Goal: Subscribe to service/newsletter

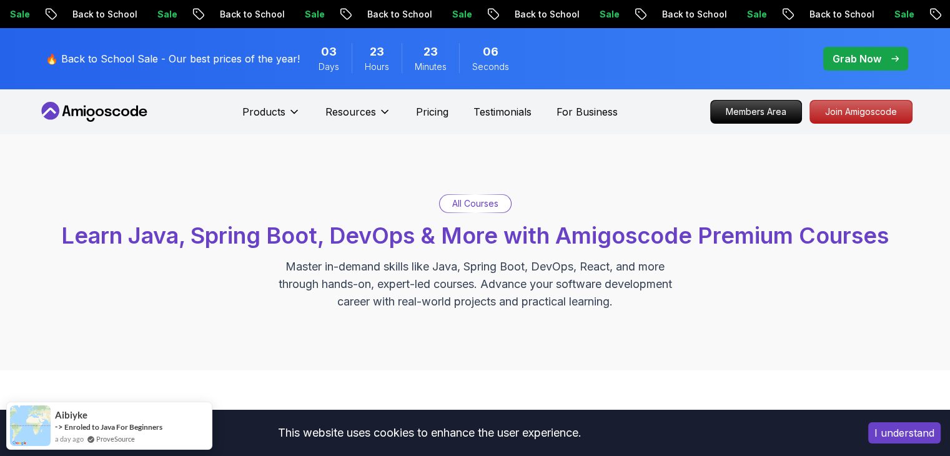
click at [460, 205] on p "All Courses" at bounding box center [475, 203] width 46 height 12
click at [844, 111] on p "Join Amigoscode" at bounding box center [860, 111] width 97 height 21
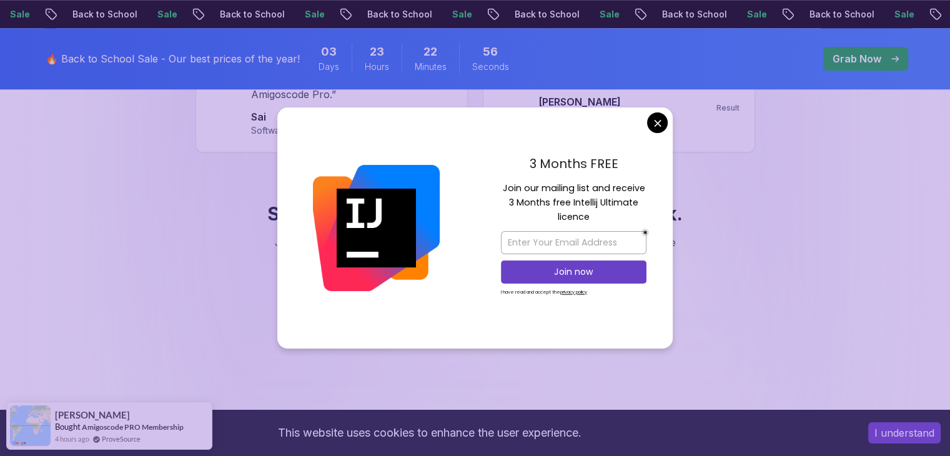
scroll to position [1349, 0]
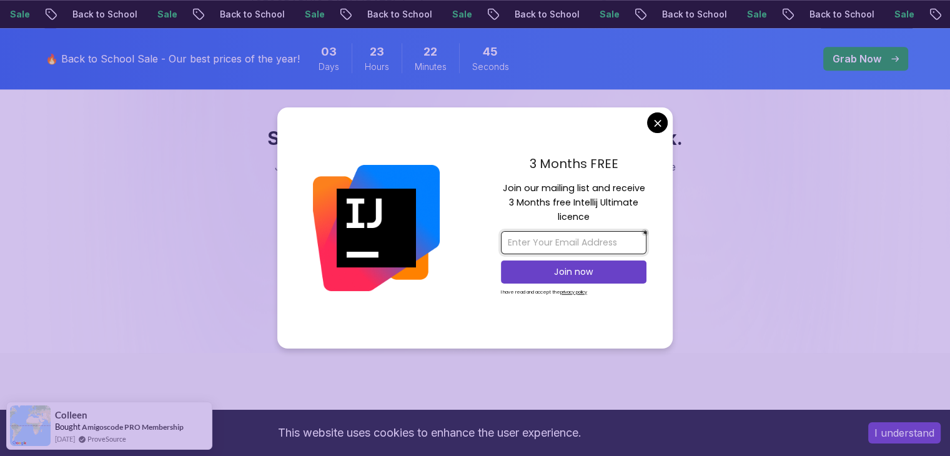
click at [555, 242] on input "email" at bounding box center [573, 242] width 145 height 23
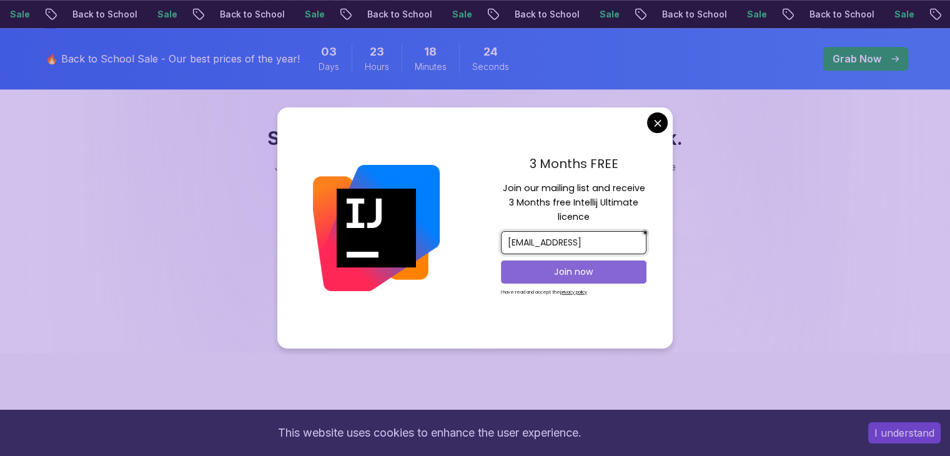
click at [578, 268] on p "Join now" at bounding box center [574, 271] width 118 height 12
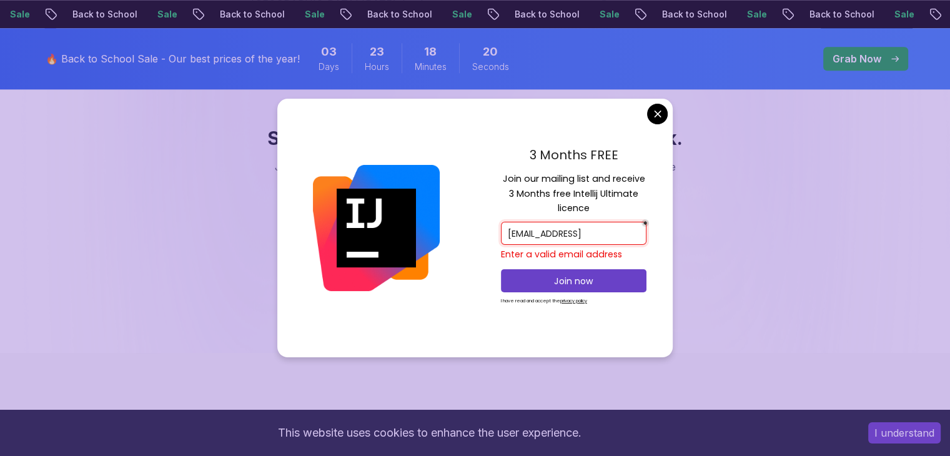
click at [635, 231] on input "[EMAIL_ADDRESS]" at bounding box center [573, 233] width 145 height 23
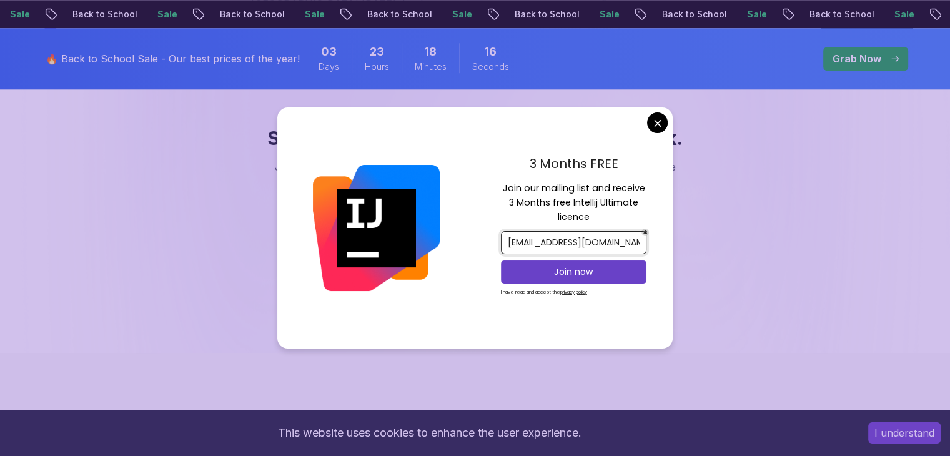
scroll to position [0, 9]
type input "[EMAIL_ADDRESS][DOMAIN_NAME]"
click at [551, 273] on p "Join now" at bounding box center [574, 271] width 118 height 12
